Goal: Navigation & Orientation: Find specific page/section

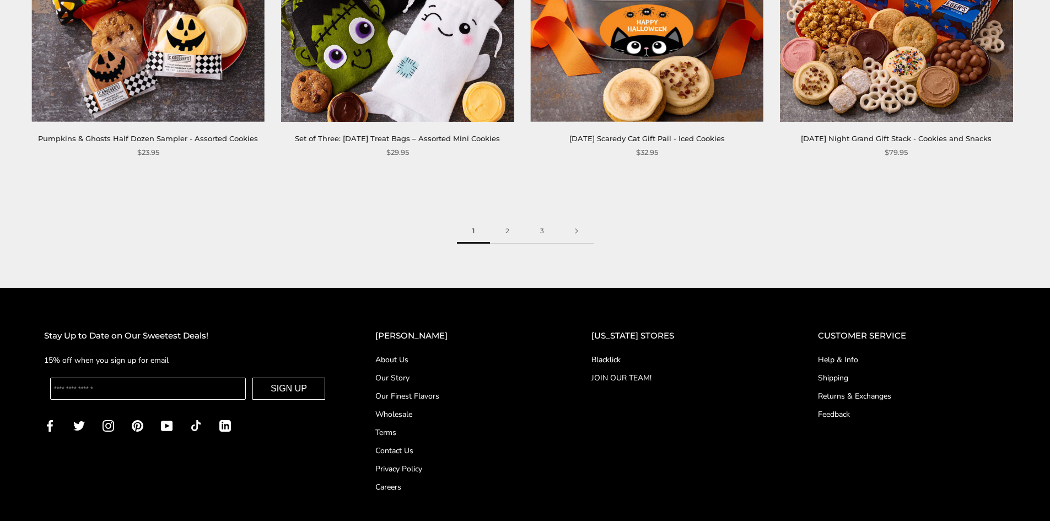
scroll to position [1948, 0]
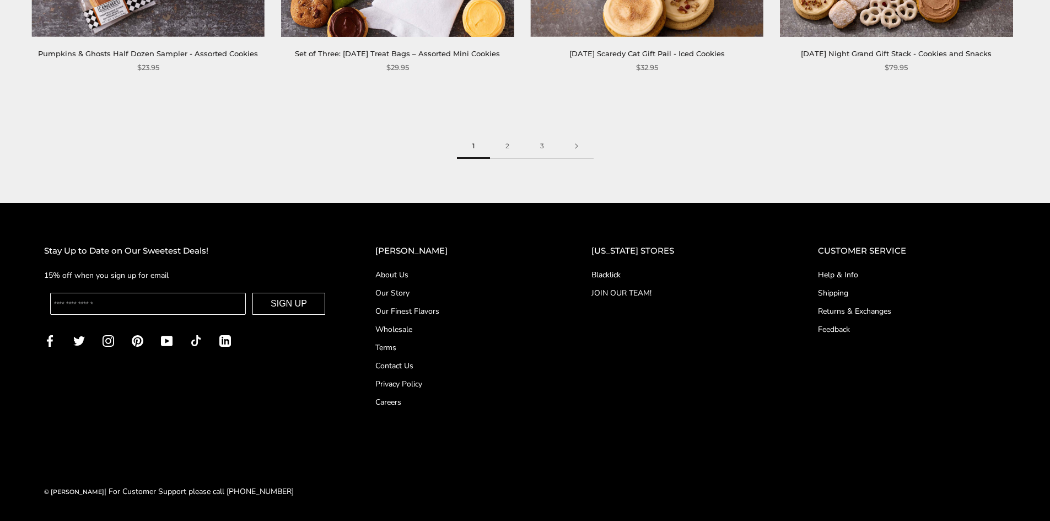
click at [408, 279] on link "About Us" at bounding box center [461, 275] width 172 height 12
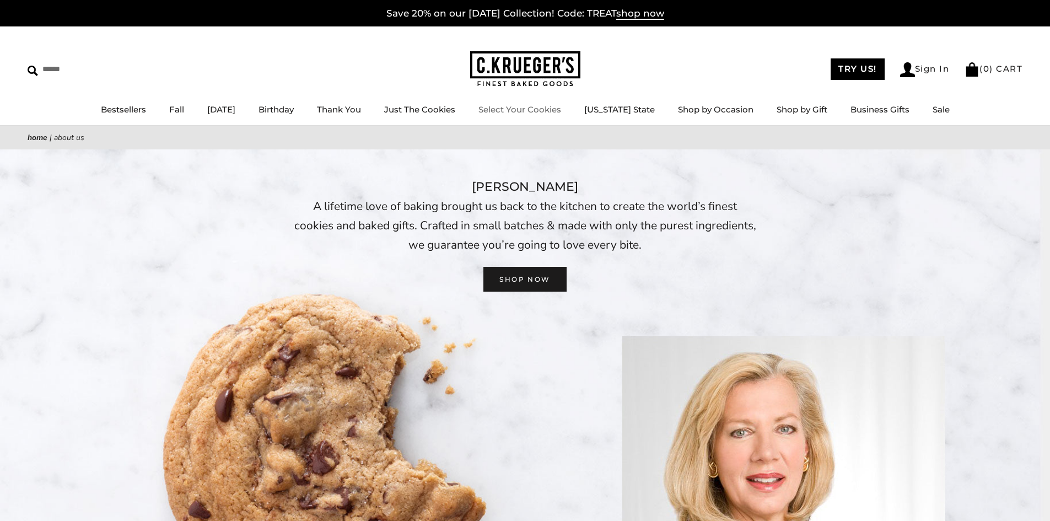
click at [551, 110] on link "Select Your Cookies" at bounding box center [519, 109] width 83 height 10
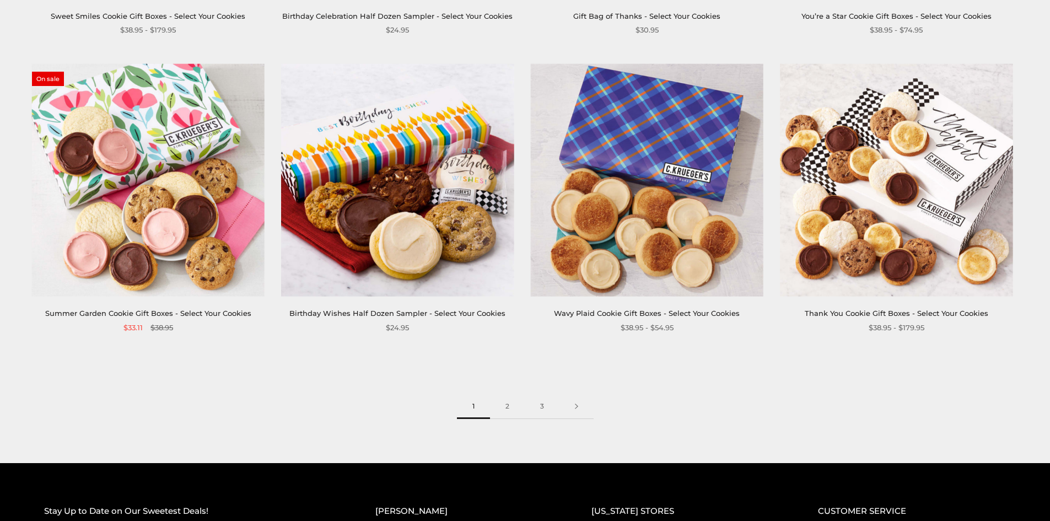
scroll to position [1925, 0]
